Goal: Task Accomplishment & Management: Manage account settings

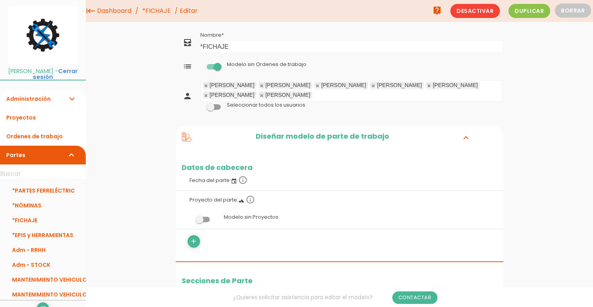
drag, startPoint x: 501, startPoint y: 183, endPoint x: 546, endPoint y: 169, distance: 46.9
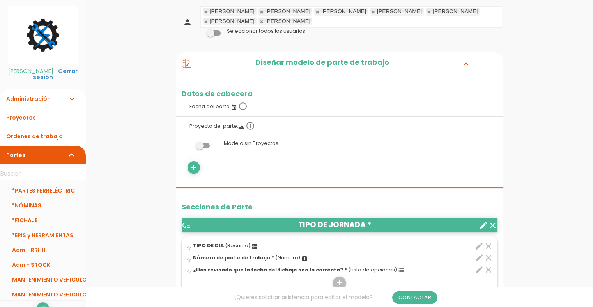
scroll to position [78, 0]
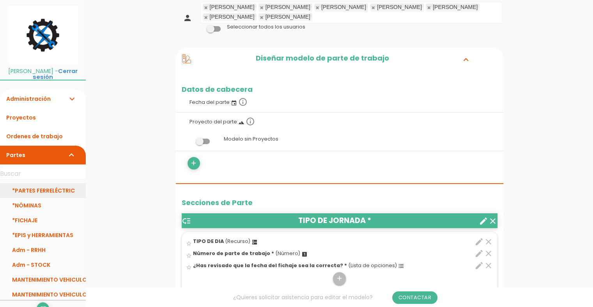
click at [61, 183] on link "*PARTES FERRELÉCTRIC" at bounding box center [43, 190] width 86 height 15
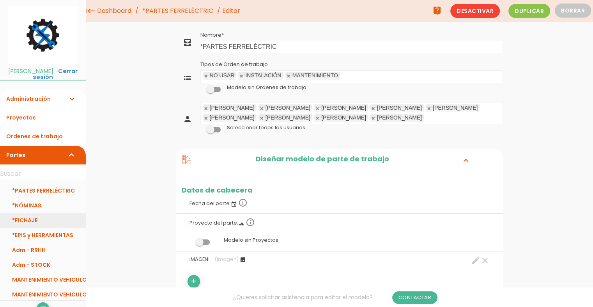
click at [31, 213] on link "*FICHAJE" at bounding box center [43, 220] width 86 height 15
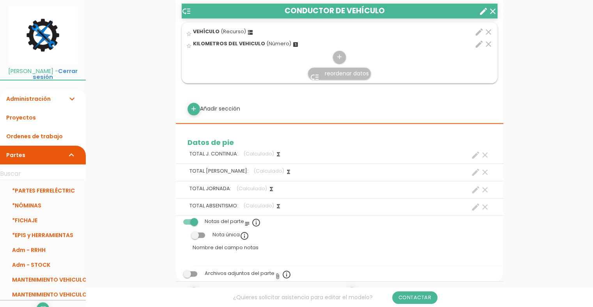
scroll to position [858, 0]
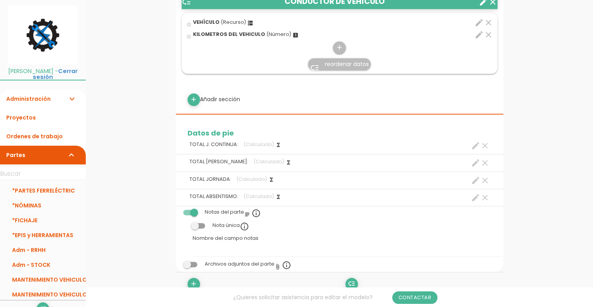
click at [476, 146] on icon "create" at bounding box center [475, 145] width 9 height 9
select select "1235"
select select "JORNADA CONTINUA_pos3"
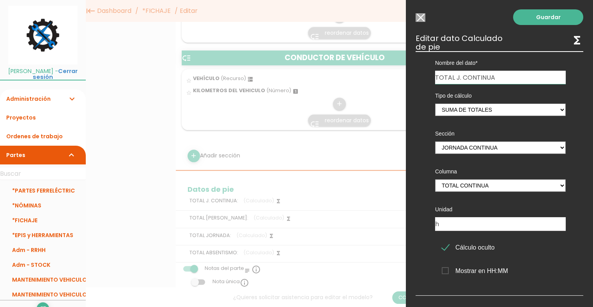
scroll to position [0, 0]
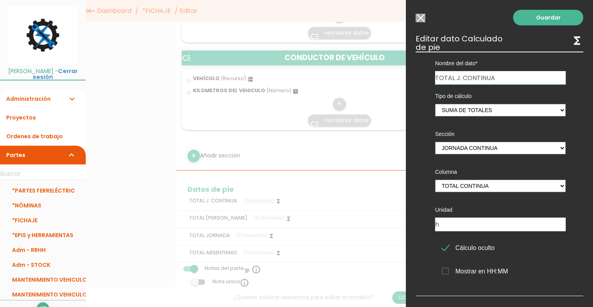
click at [380, 152] on div at bounding box center [296, 116] width 593 height 384
click at [420, 18] on input "Modelo sin Ordenes de trabajo" at bounding box center [421, 18] width 10 height 9
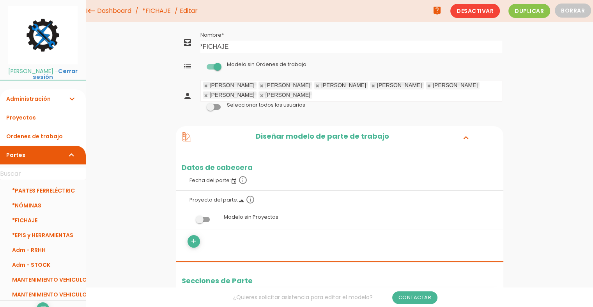
drag, startPoint x: 520, startPoint y: 218, endPoint x: 522, endPoint y: 243, distance: 25.9
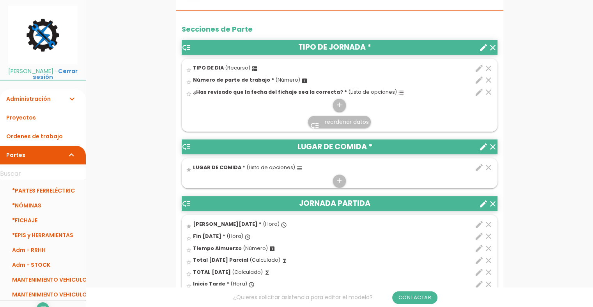
scroll to position [273, 0]
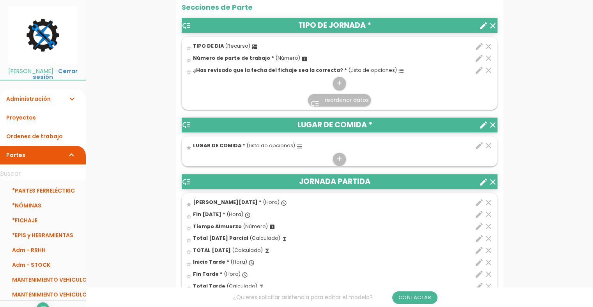
click at [476, 47] on icon "edit" at bounding box center [479, 46] width 9 height 9
select select "982"
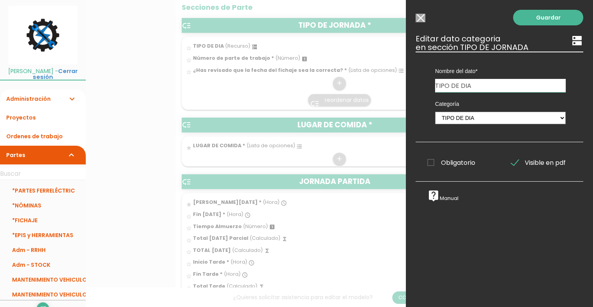
click at [422, 16] on input "Modelo sin Ordenes de trabajo" at bounding box center [421, 18] width 10 height 9
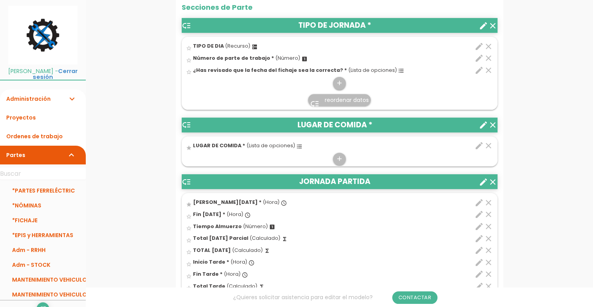
click at [252, 46] on icon "dns" at bounding box center [255, 47] width 6 height 6
click at [0, 0] on input "star_border" at bounding box center [0, 0] width 0 height 0
click at [252, 46] on icon "dns" at bounding box center [255, 47] width 6 height 6
click at [0, 0] on input "star" at bounding box center [0, 0] width 0 height 0
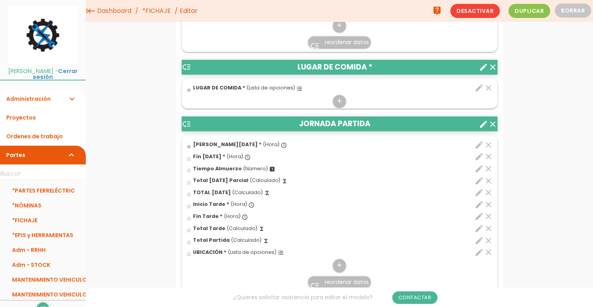
scroll to position [195, 0]
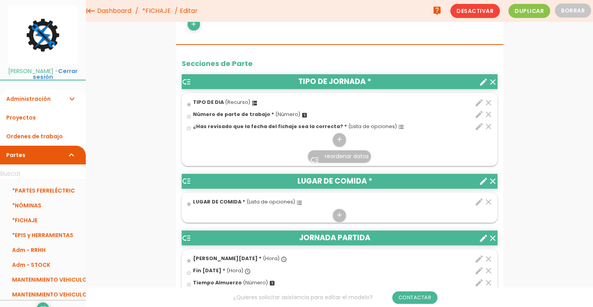
click at [495, 181] on icon "clear" at bounding box center [493, 180] width 9 height 9
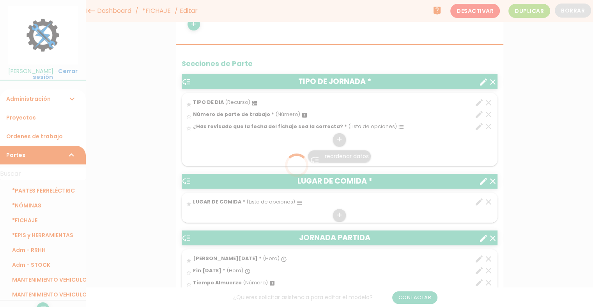
scroll to position [0, 0]
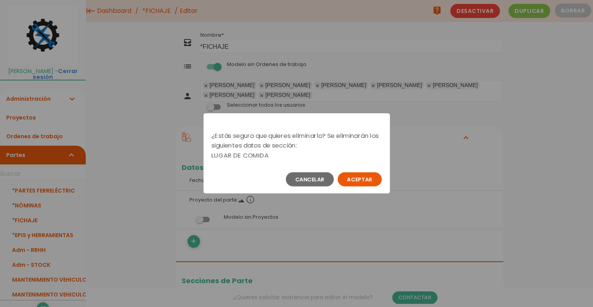
click at [367, 180] on button "Aceptar" at bounding box center [360, 179] width 44 height 14
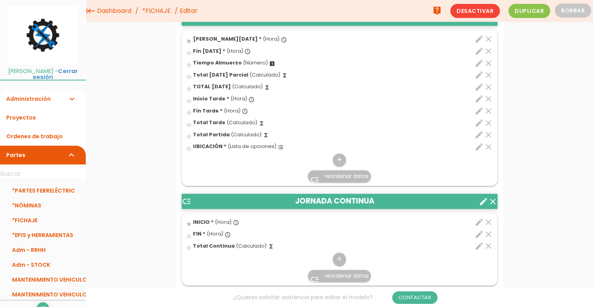
scroll to position [312, 0]
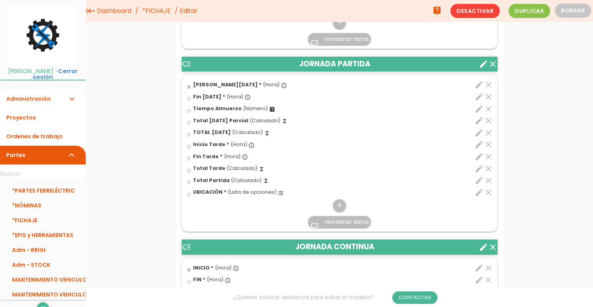
click at [478, 93] on icon "edit" at bounding box center [479, 96] width 9 height 9
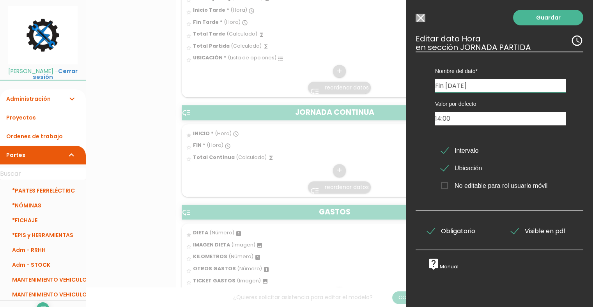
scroll to position [234, 0]
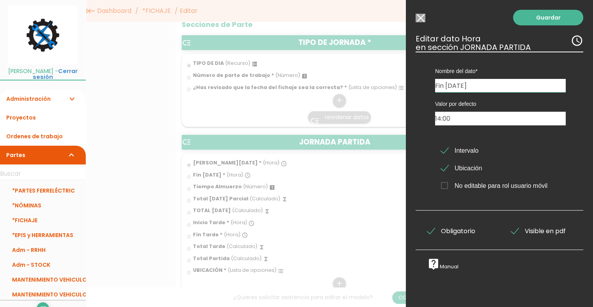
click at [421, 22] on input "Modelo sin Ordenes de trabajo" at bounding box center [421, 18] width 10 height 9
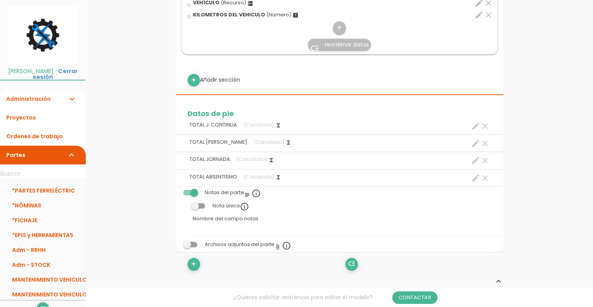
scroll to position [1160, 0]
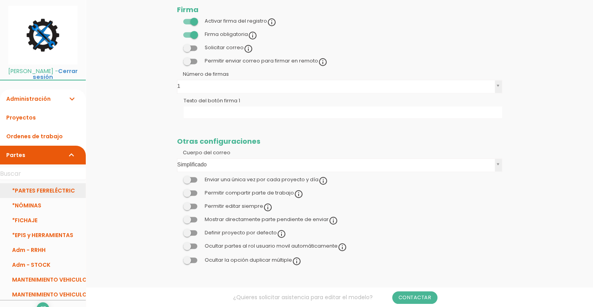
click at [52, 183] on link "*PARTES FERRELÉCTRIC" at bounding box center [43, 190] width 86 height 15
